Goal: Transaction & Acquisition: Purchase product/service

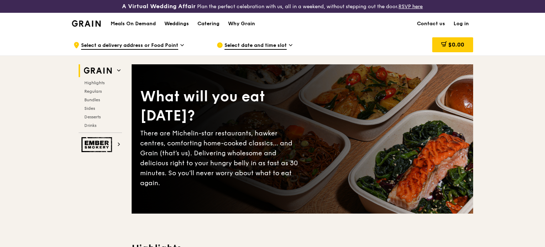
click at [463, 22] on link "Log in" at bounding box center [462, 23] width 24 height 21
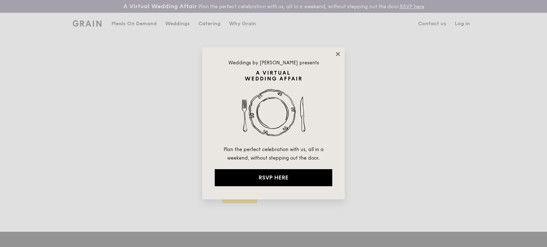
drag, startPoint x: 336, startPoint y: 52, endPoint x: 396, endPoint y: 53, distance: 59.8
click at [338, 52] on icon at bounding box center [338, 54] width 6 height 6
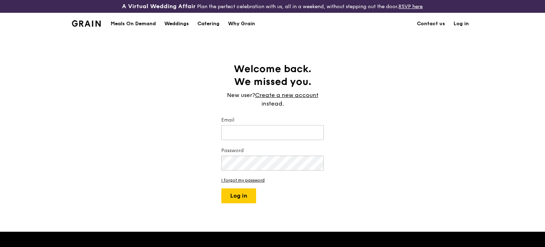
click at [378, 106] on div "Welcome back. We missed you. New user? Create a new account instead. Email Pass…" at bounding box center [272, 133] width 545 height 141
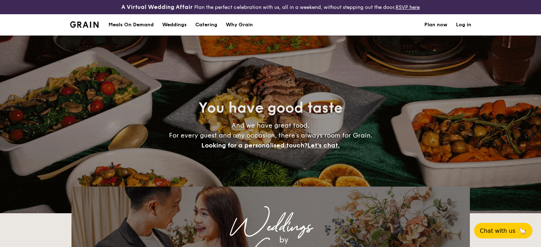
select select
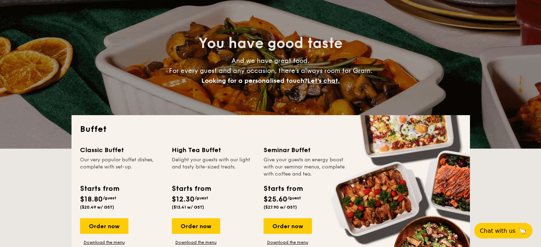
scroll to position [107, 0]
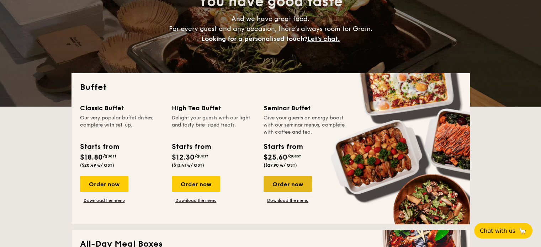
click at [279, 184] on div "Order now" at bounding box center [288, 185] width 48 height 16
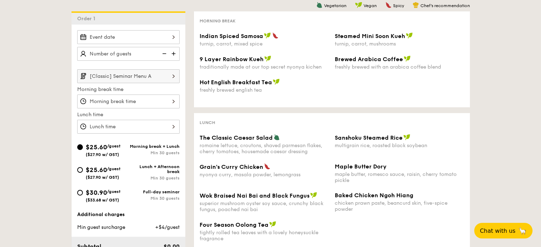
scroll to position [214, 0]
